Goal: Transaction & Acquisition: Book appointment/travel/reservation

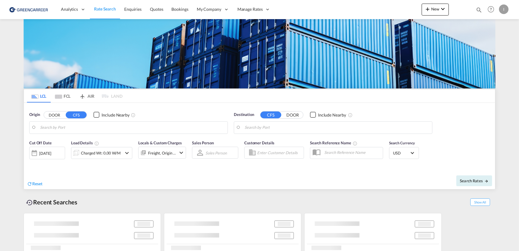
type input "[GEOGRAPHIC_DATA], [GEOGRAPHIC_DATA]"
type input "Callao, PECLL"
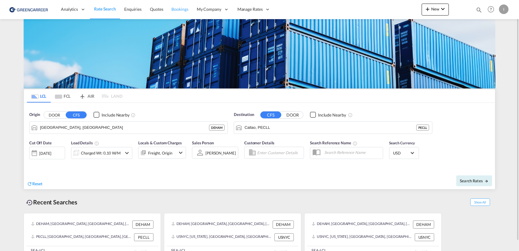
click at [180, 10] on span "Bookings" at bounding box center [180, 9] width 17 height 5
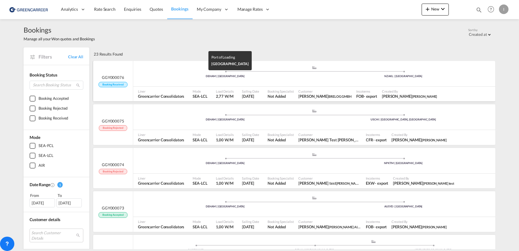
click at [158, 74] on div "DEHAM | [GEOGRAPHIC_DATA]" at bounding box center [225, 76] width 178 height 4
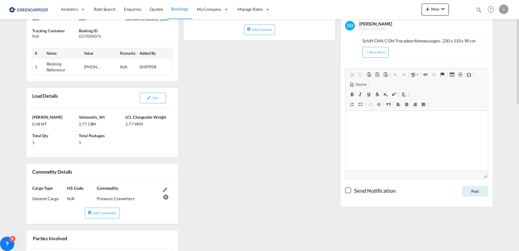
scroll to position [78, 0]
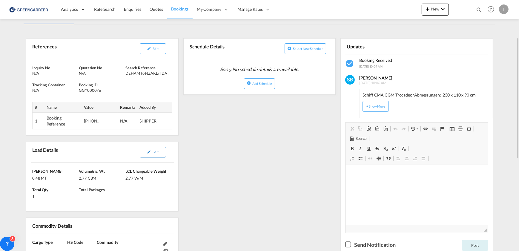
click at [161, 154] on button "Edit" at bounding box center [153, 152] width 26 height 11
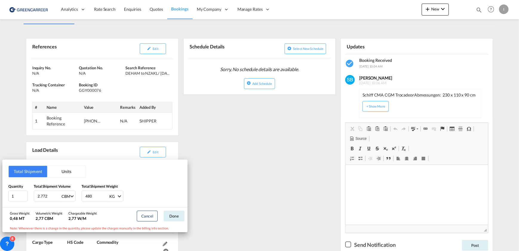
click at [64, 171] on button "Units" at bounding box center [66, 171] width 39 height 11
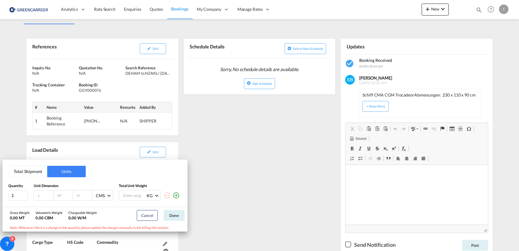
click at [36, 170] on button "Total Shipment" at bounding box center [28, 171] width 39 height 11
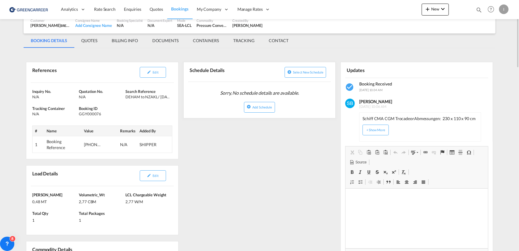
scroll to position [0, 0]
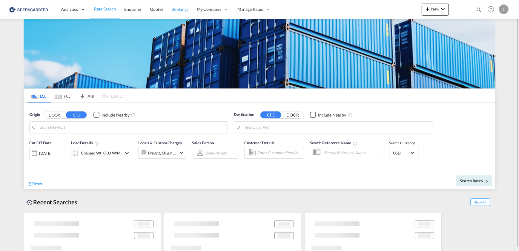
type input "[GEOGRAPHIC_DATA], [GEOGRAPHIC_DATA]"
type input "Callao, PECLL"
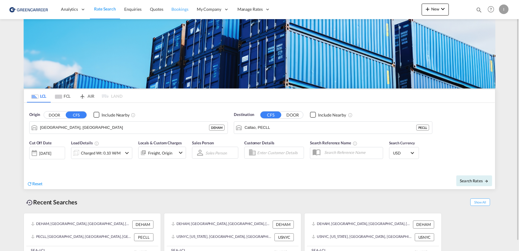
click at [176, 4] on link "Bookings" at bounding box center [180, 9] width 25 height 19
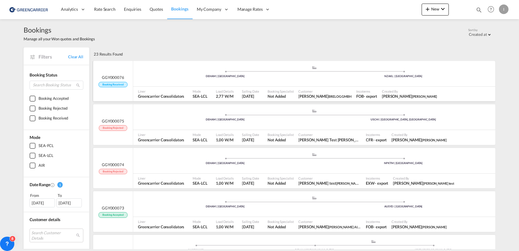
click at [167, 82] on div ".a{fill:#aaa8ad;} .a{fill:#aaa8ad;} DEHAM | Hamburg NZAKL | Auckland" at bounding box center [314, 74] width 362 height 18
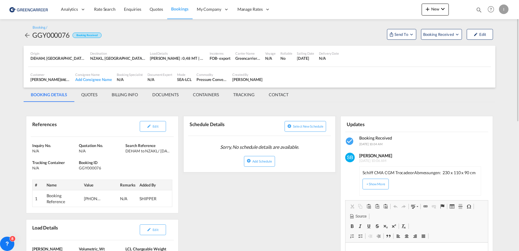
click at [92, 94] on md-tab-item "QUOTES" at bounding box center [89, 95] width 30 height 14
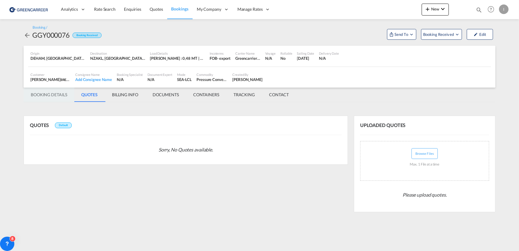
click at [45, 94] on md-tab-item "BOOKING DETAILS" at bounding box center [49, 95] width 51 height 14
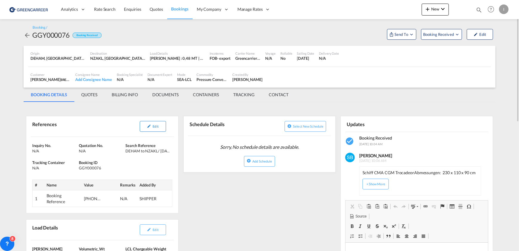
click at [155, 124] on span "Edit" at bounding box center [156, 126] width 6 height 4
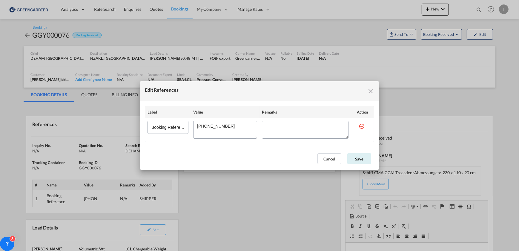
click at [370, 93] on md-icon "icon-close fg-AAA8AD cursor" at bounding box center [370, 91] width 7 height 7
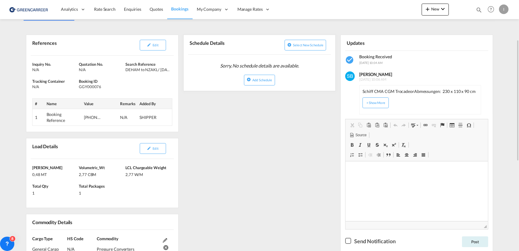
drag, startPoint x: 363, startPoint y: 90, endPoint x: 483, endPoint y: 86, distance: 120.2
click at [483, 86] on div "Stephanie Bomberg 21 Aug 2025 10:06 AM Schiff CMA CGM Trocadeor Abmessungen: 23…" at bounding box center [419, 92] width 129 height 45
copy div "Schiff CMA CGM Trocadeor Abmessungen: 230 x 110 x 90 cm"
click at [385, 102] on button "+ Show More" at bounding box center [376, 102] width 26 height 11
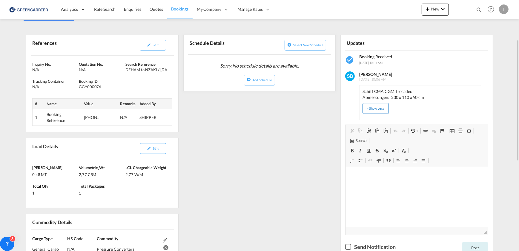
click at [377, 107] on button "- Show Less" at bounding box center [376, 108] width 26 height 11
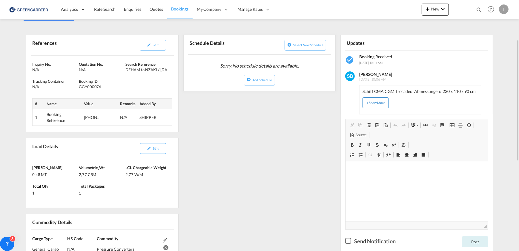
click at [377, 107] on button "+ Show More" at bounding box center [376, 102] width 26 height 11
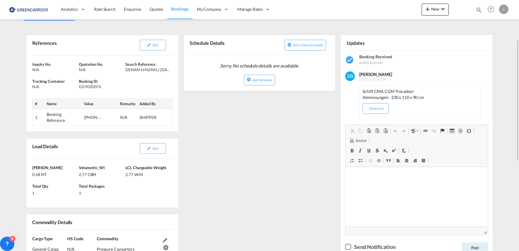
click at [429, 99] on p "Abmessungen: 230 x 110 x 90 cm" at bounding box center [420, 97] width 115 height 6
drag, startPoint x: 426, startPoint y: 98, endPoint x: 350, endPoint y: 84, distance: 77.2
click at [350, 84] on div "Stephanie Bomberg 21 Aug 2025 10:06 AM Schiff CMA CGM Trocadeor Abmessungen: 23…" at bounding box center [417, 92] width 152 height 55
copy div "Stephanie Bomberg 21 Aug 2025 10:06 AM Schiff CMA CGM Trocadeor Abmessungen: 23…"
click at [397, 94] on p "Abmessungen: 230 x 110 x 90 cm" at bounding box center [420, 97] width 115 height 6
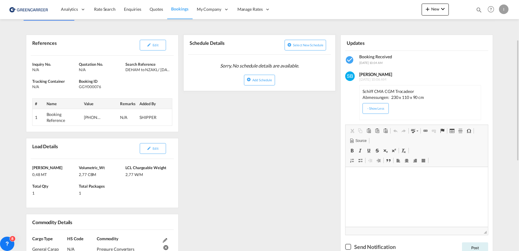
drag, startPoint x: 424, startPoint y: 99, endPoint x: 358, endPoint y: 91, distance: 67.0
click at [358, 91] on div "Stephanie Bomberg 21 Aug 2025 10:06 AM Schiff CMA CGM Trocadeor Abmessungen: 23…" at bounding box center [419, 95] width 129 height 50
copy div "Schiff CMA CGM Trocadeor Abmessungen: 230 x 110 x 90 cm"
click at [151, 42] on button "Edit" at bounding box center [153, 45] width 26 height 11
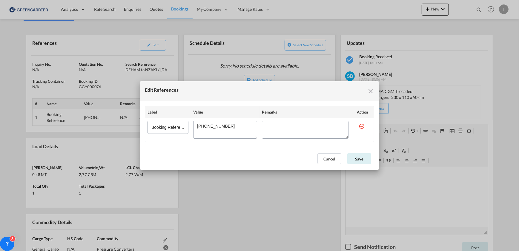
click at [371, 92] on md-icon "icon-close fg-AAA8AD cursor" at bounding box center [370, 91] width 7 height 7
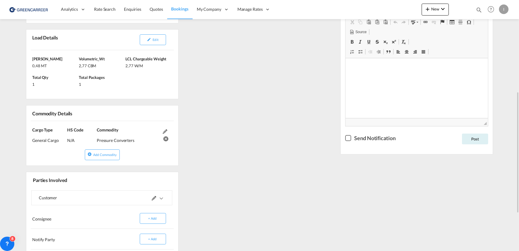
scroll to position [136, 0]
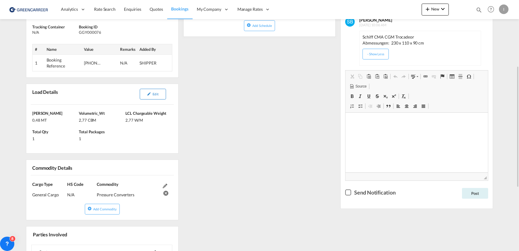
click at [153, 93] on span "Edit" at bounding box center [156, 94] width 6 height 4
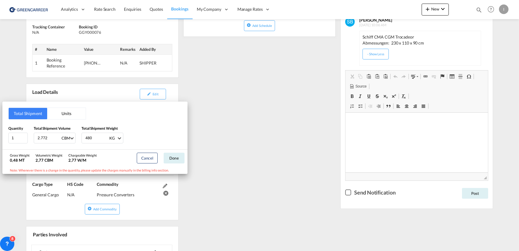
click at [61, 112] on button "Units" at bounding box center [66, 113] width 39 height 11
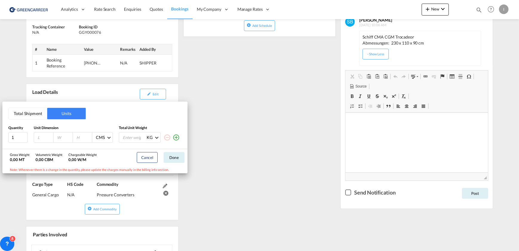
click at [41, 140] on input "number" at bounding box center [45, 137] width 16 height 5
type input "230"
type input "110"
type input "90"
click at [15, 116] on button "Total Shipment" at bounding box center [28, 113] width 39 height 11
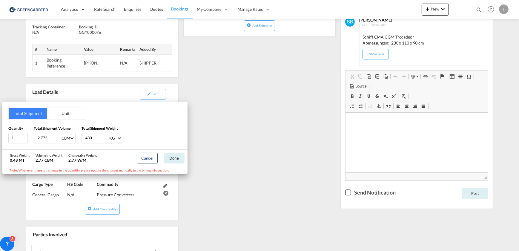
click at [61, 112] on button "Units" at bounding box center [66, 113] width 39 height 11
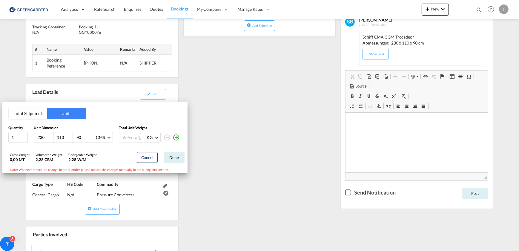
click at [134, 140] on input "number" at bounding box center [134, 137] width 24 height 10
type input "480"
click at [173, 159] on button "Done" at bounding box center [174, 157] width 21 height 11
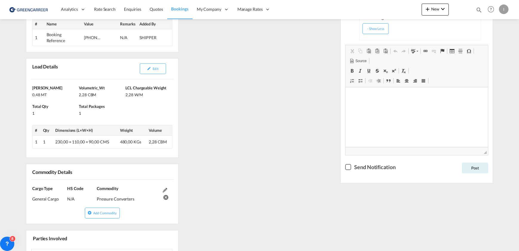
scroll to position [0, 0]
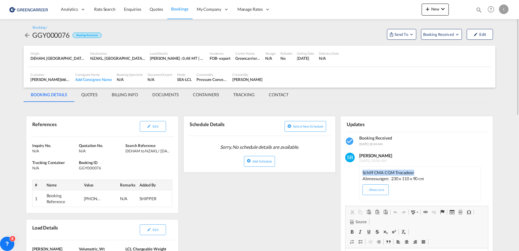
drag, startPoint x: 413, startPoint y: 172, endPoint x: 361, endPoint y: 172, distance: 52.0
click at [361, 172] on div "Schiff CMA CGM Trocadeor Abmessungen: 230 x 110 x 90 cm - Show Less" at bounding box center [420, 183] width 122 height 35
copy p "Schiff CMA CGM Trocadeor"
click at [400, 34] on span "Send To" at bounding box center [401, 34] width 15 height 6
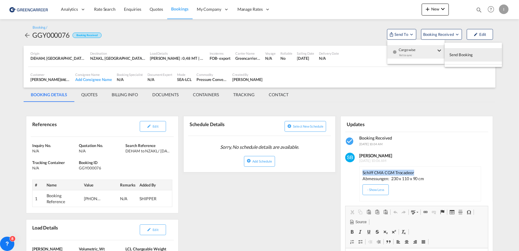
click at [471, 51] on span "Send Booking" at bounding box center [462, 55] width 24 height 10
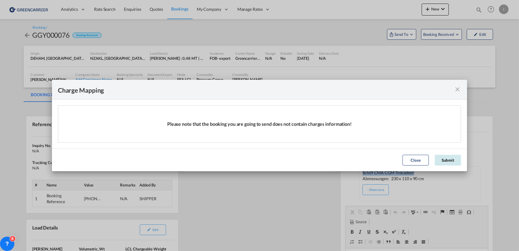
click at [454, 159] on button "Submit" at bounding box center [448, 160] width 26 height 11
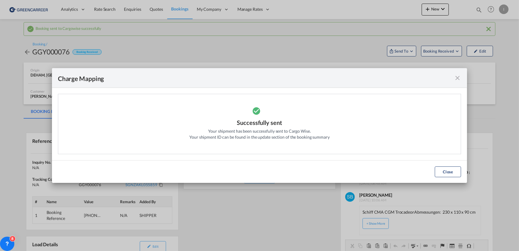
click at [455, 173] on button "Close" at bounding box center [448, 171] width 26 height 11
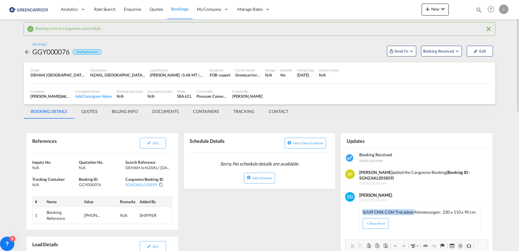
drag, startPoint x: 362, startPoint y: 211, endPoint x: 413, endPoint y: 211, distance: 50.5
click at [413, 211] on p "Schiff CMA CGM Trocadeor" at bounding box center [389, 212] width 52 height 6
copy p "Schiff CMA CGM Trocadeor"
